Goal: Task Accomplishment & Management: Manage account settings

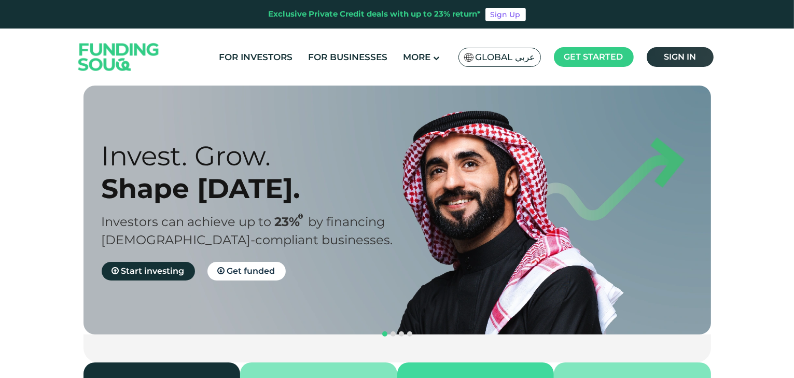
click at [697, 54] on link "Sign in" at bounding box center [680, 57] width 67 height 20
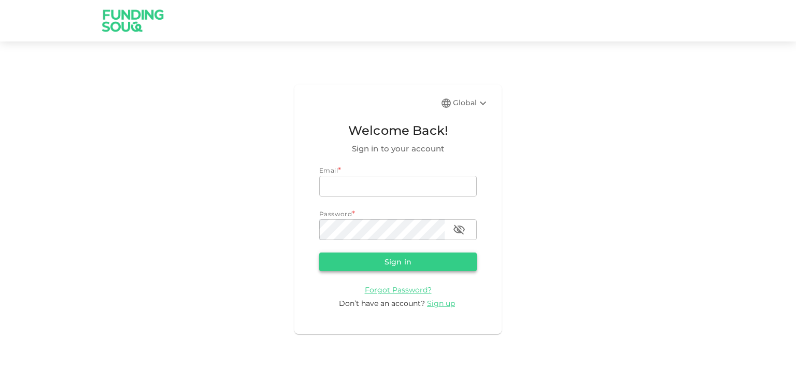
type input "ads2100@hotmail.com"
click at [369, 260] on button "Sign in" at bounding box center [398, 261] width 158 height 19
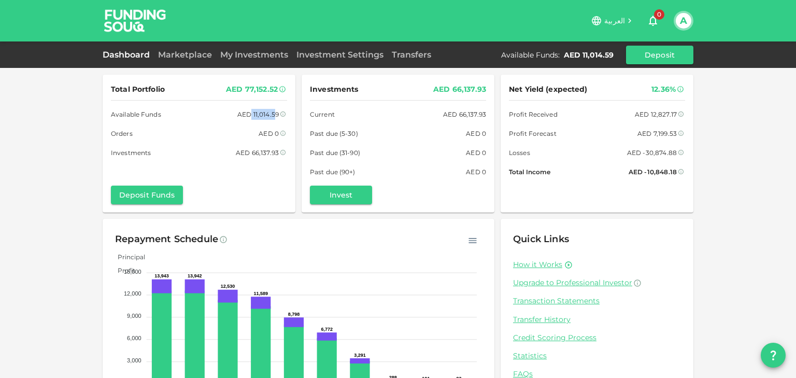
drag, startPoint x: 247, startPoint y: 110, endPoint x: 270, endPoint y: 113, distance: 22.9
click at [270, 113] on div "AED 11,014.59" at bounding box center [257, 114] width 41 height 11
click at [274, 109] on div "AED 11,014.59" at bounding box center [257, 114] width 41 height 11
click at [24, 94] on div "Total Portfolio AED 77,152.52 Available Funds AED 11,014.59 Orders AED 0 Invest…" at bounding box center [398, 214] width 796 height 429
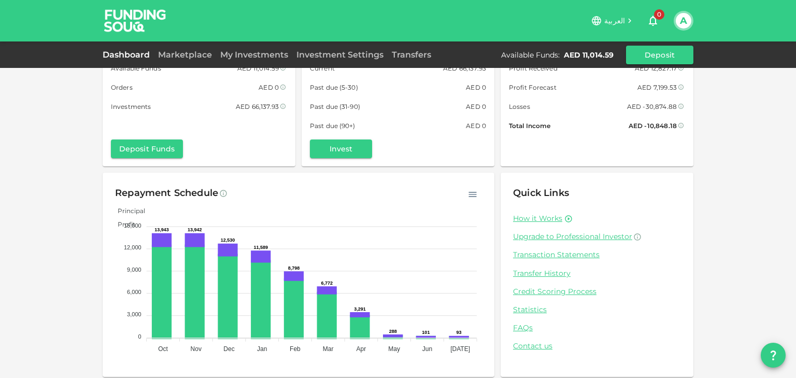
scroll to position [51, 0]
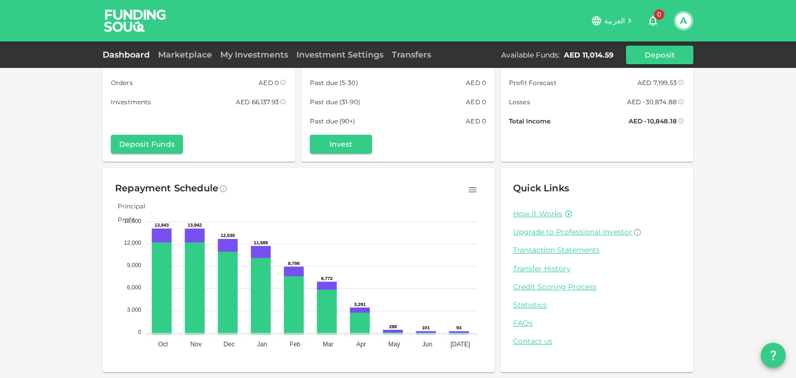
click at [61, 185] on div "Total Portfolio AED 77,152.52 Available Funds AED 11,014.59 Orders AED 0 Invest…" at bounding box center [398, 163] width 796 height 429
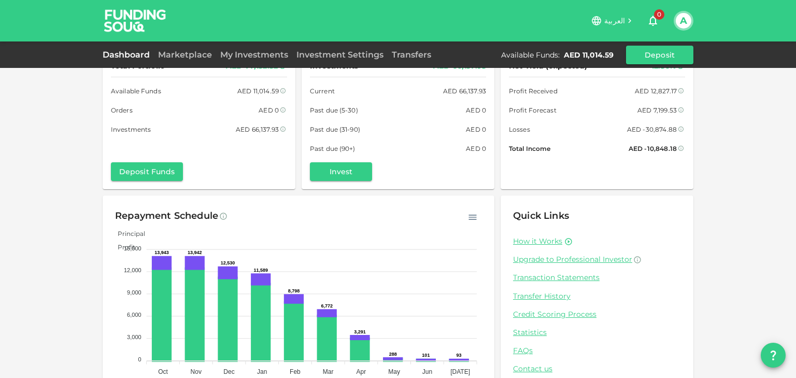
scroll to position [0, 0]
